Goal: Task Accomplishment & Management: Manage account settings

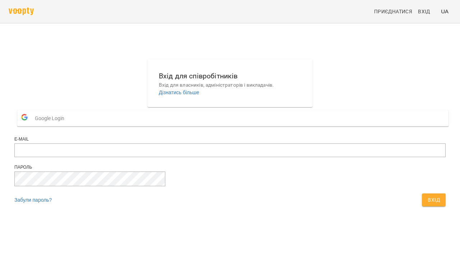
click at [68, 125] on span "Google Login" at bounding box center [51, 118] width 33 height 14
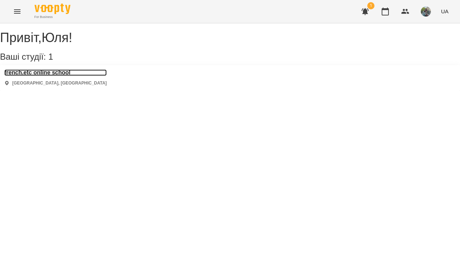
click at [22, 76] on h3 "french.etc online school" at bounding box center [55, 72] width 102 height 6
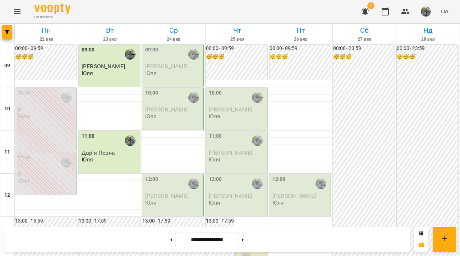
scroll to position [383, 0]
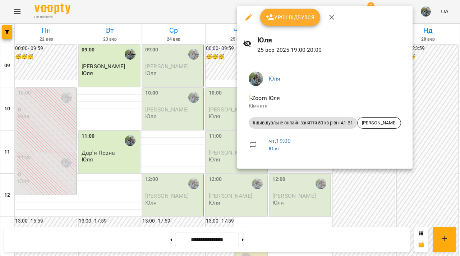
click at [210, 84] on div at bounding box center [230, 128] width 460 height 256
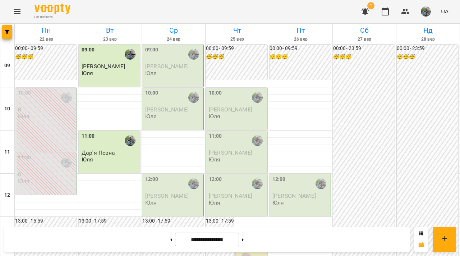
scroll to position [0, 0]
